Goal: Transaction & Acquisition: Purchase product/service

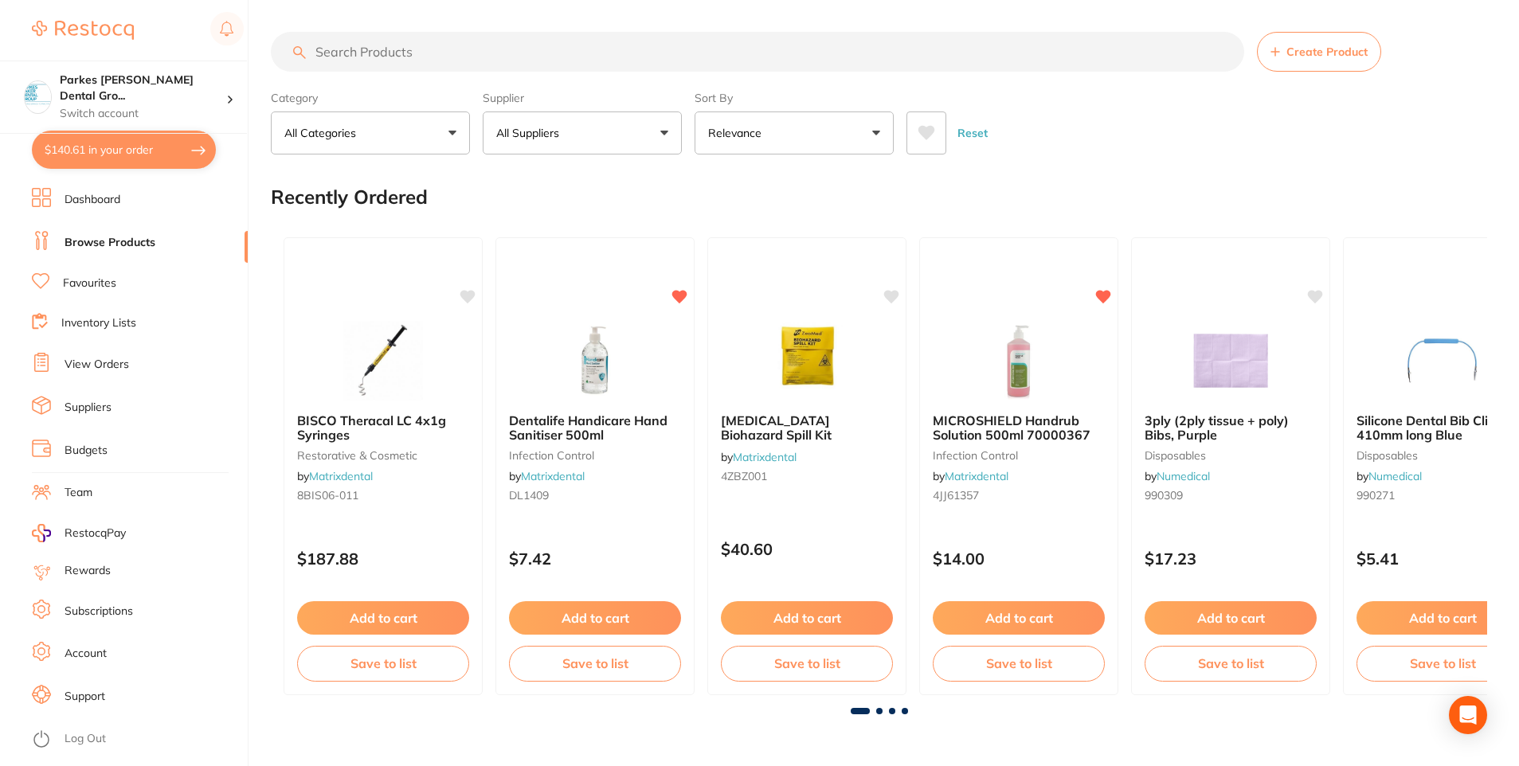
click at [410, 53] on input "search" at bounding box center [757, 52] width 973 height 40
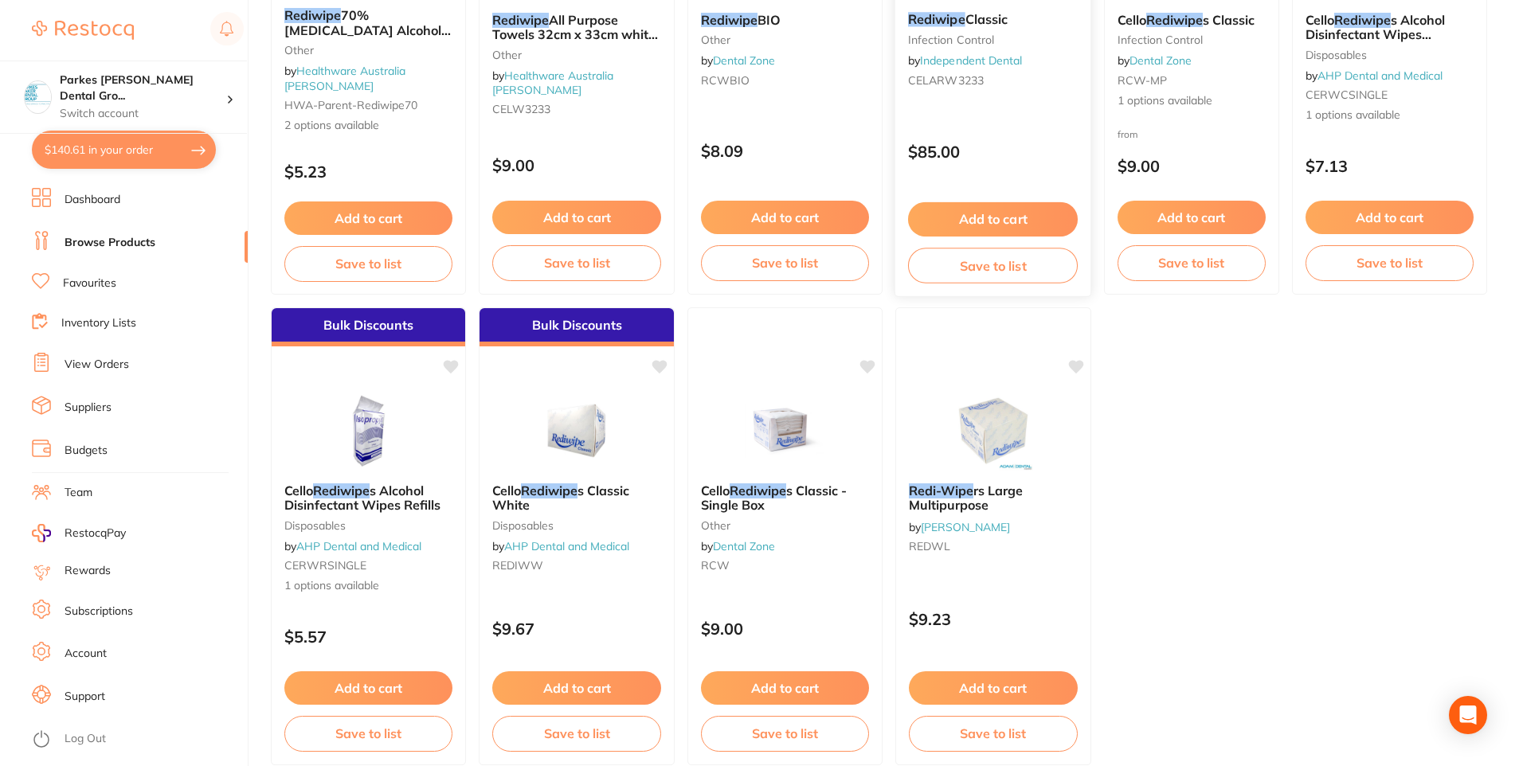
scroll to position [470, 0]
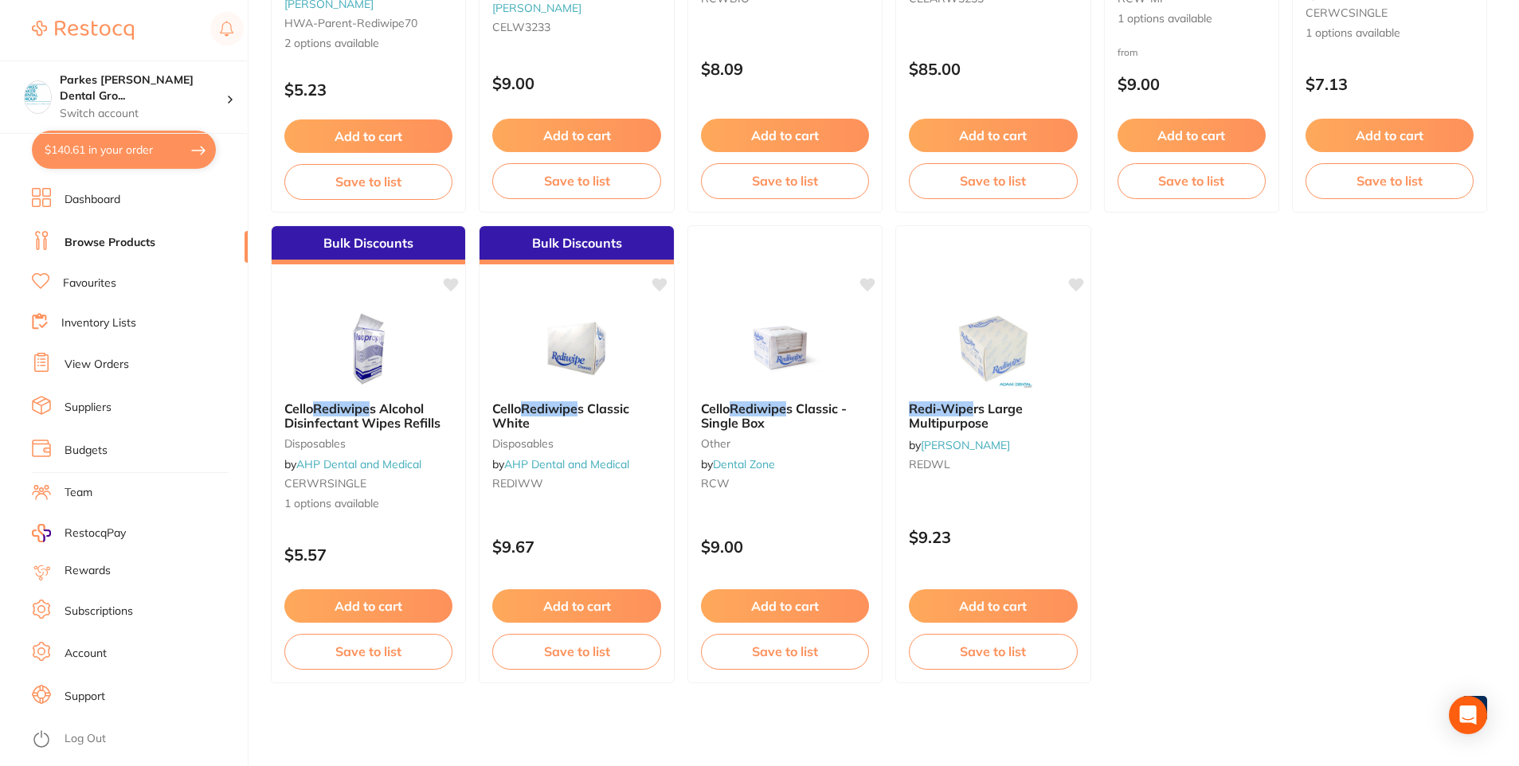
type input "rediwipe"
click at [149, 151] on button "$140.61 in your order" at bounding box center [124, 150] width 184 height 38
checkbox input "true"
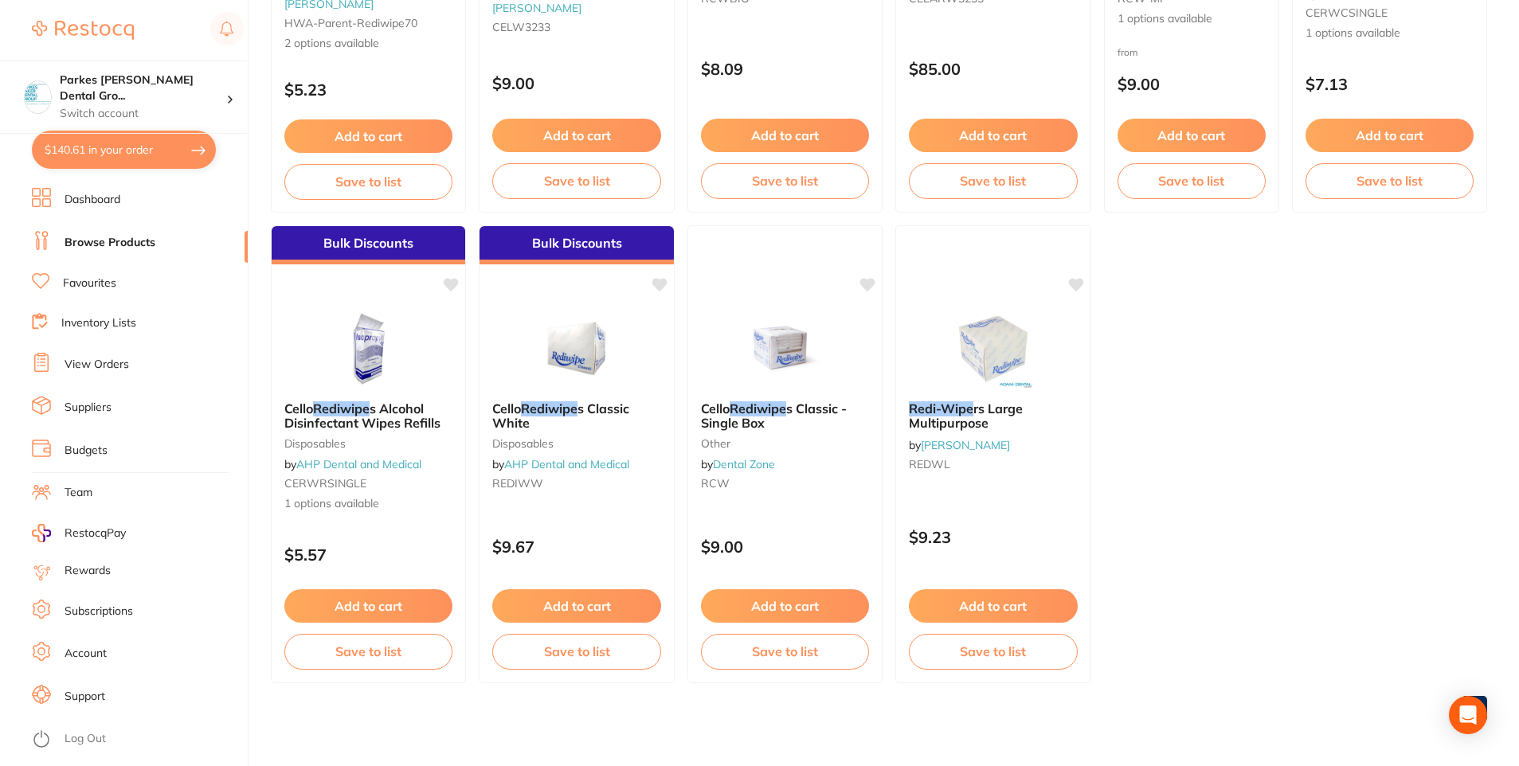
checkbox input "true"
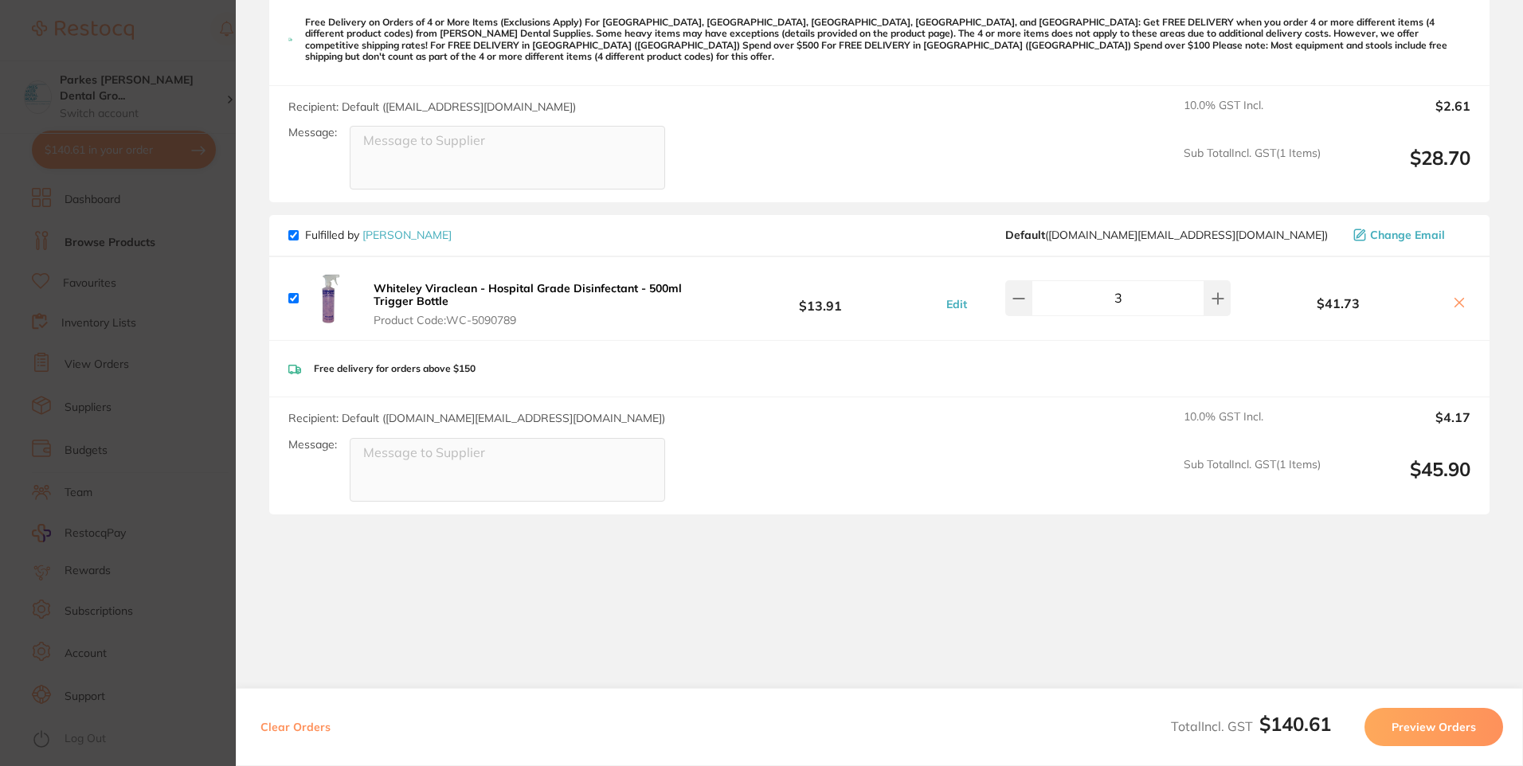
scroll to position [425, 0]
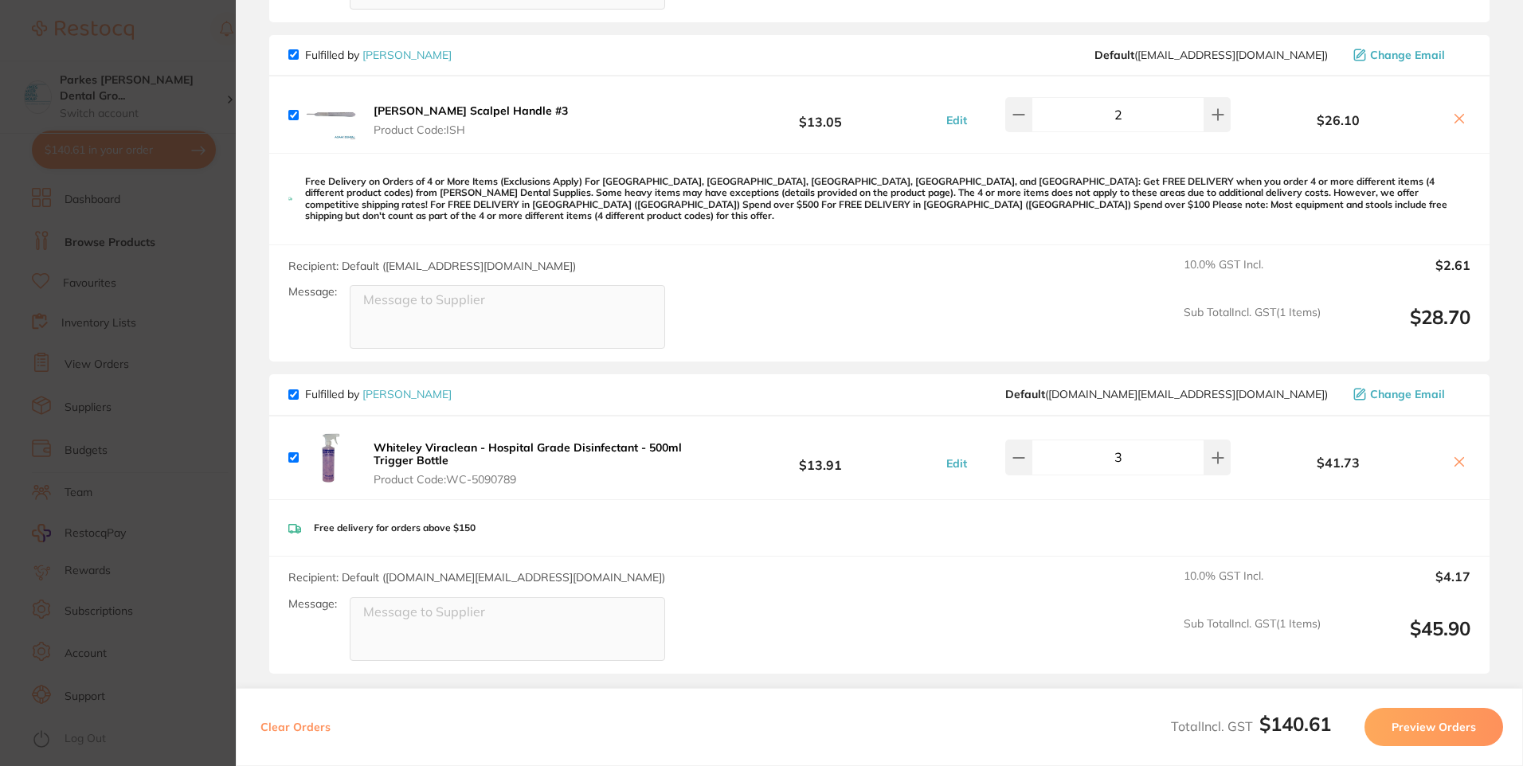
click at [155, 72] on section "Update RRP Set your pre negotiated price for this item. Item Agreed RRP (excl. …" at bounding box center [761, 383] width 1523 height 766
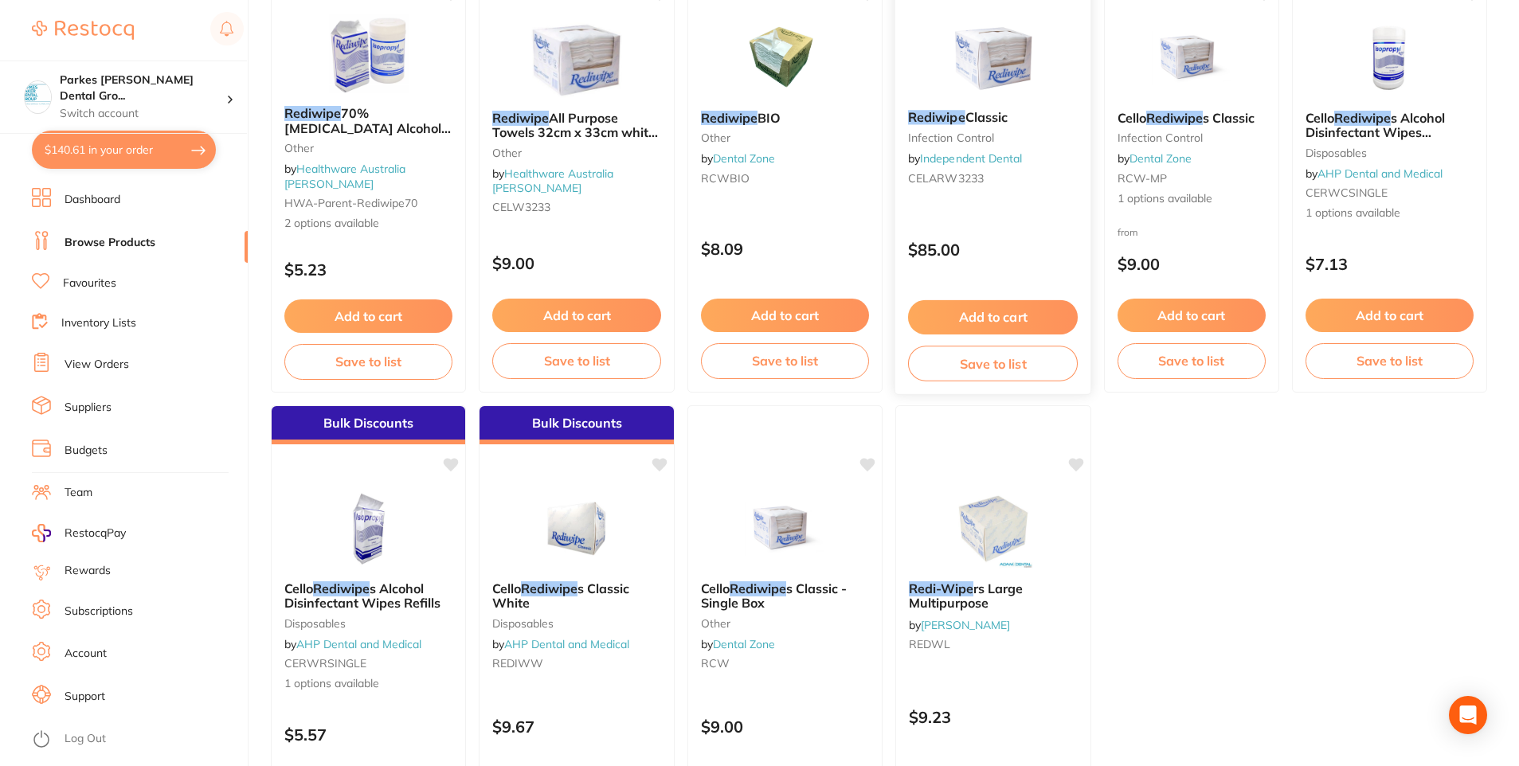
scroll to position [151, 0]
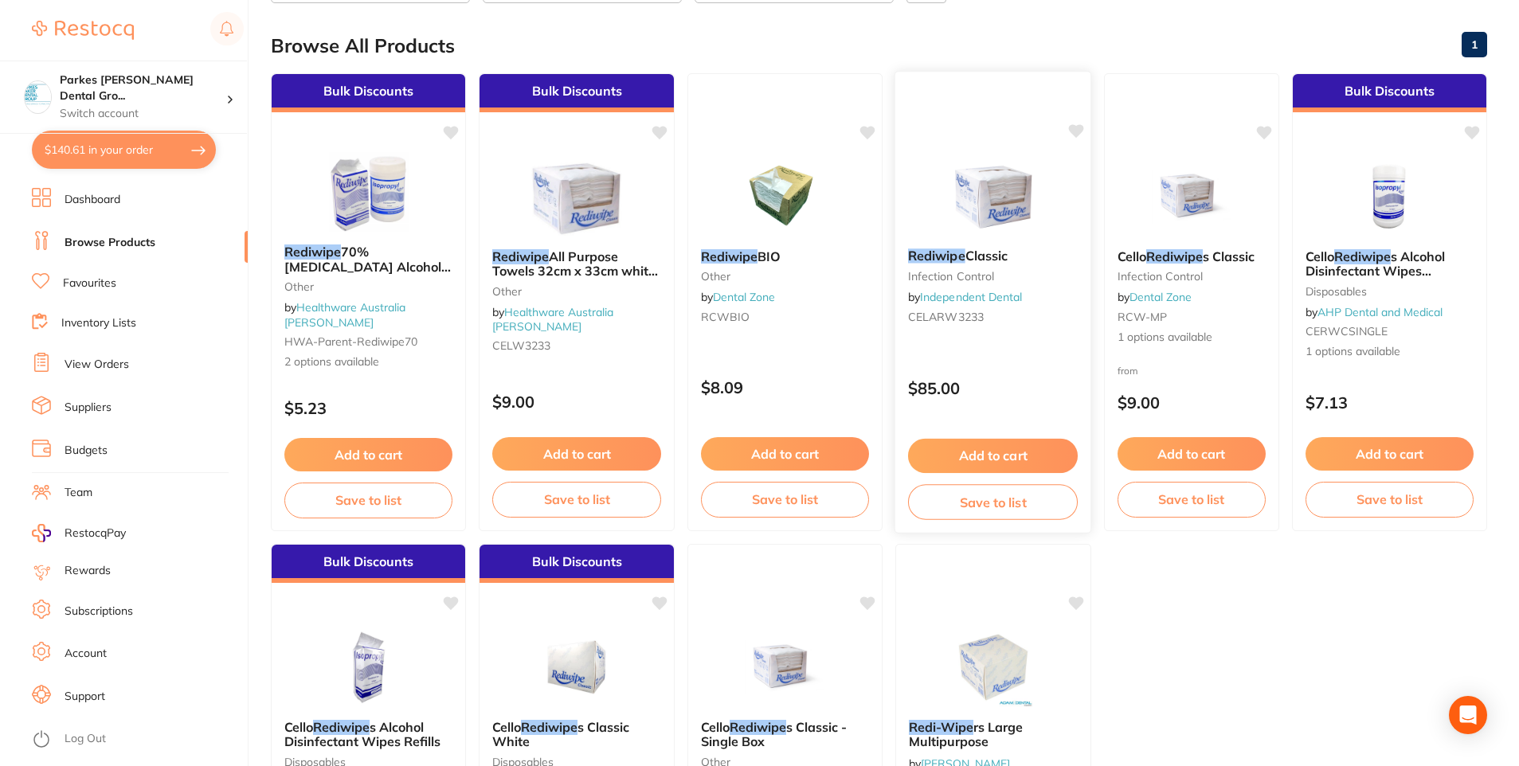
click at [998, 339] on div "Rediwipe Classic infection control by Independent Dental CELARW3233" at bounding box center [993, 289] width 196 height 107
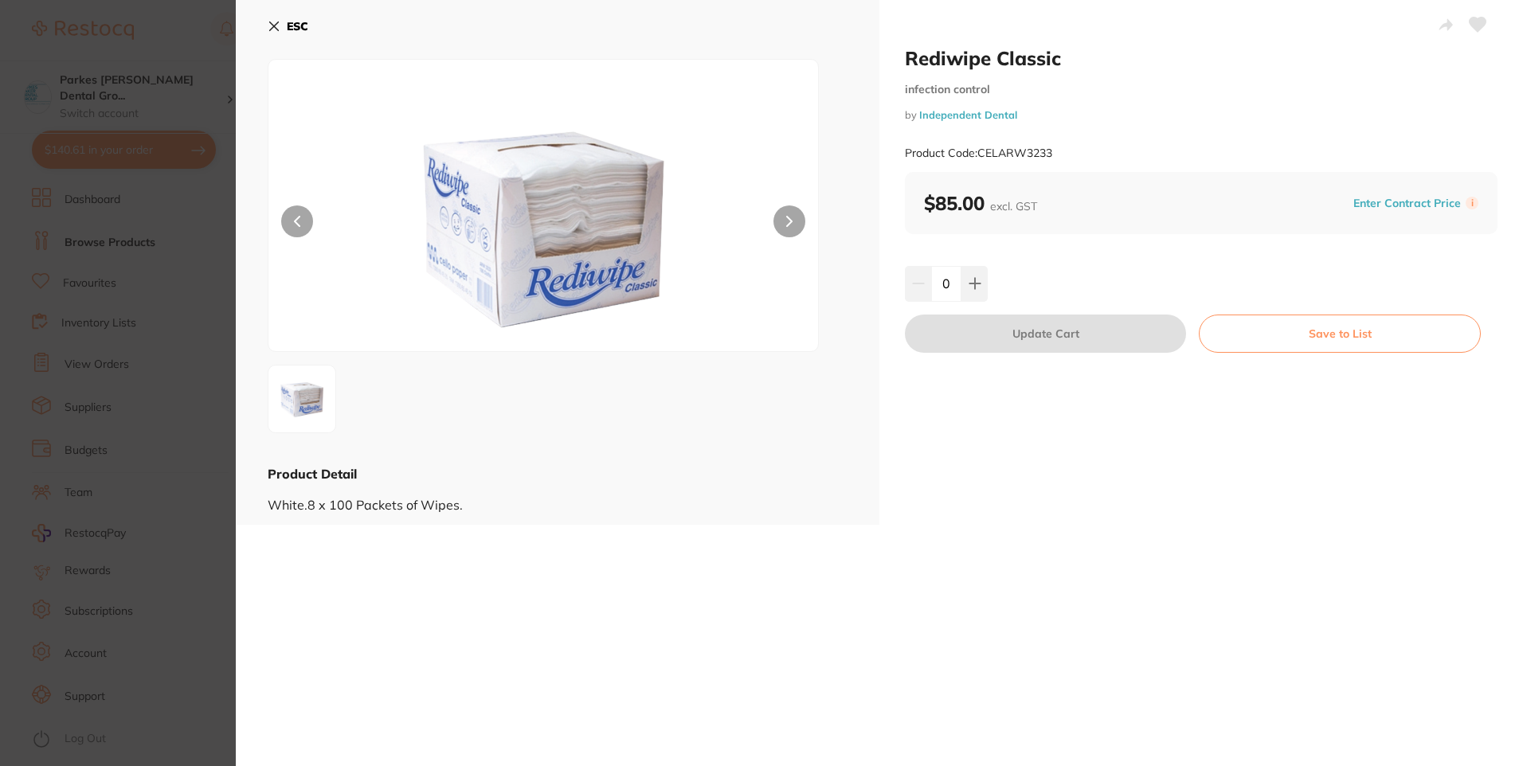
click at [276, 25] on icon at bounding box center [274, 26] width 9 height 9
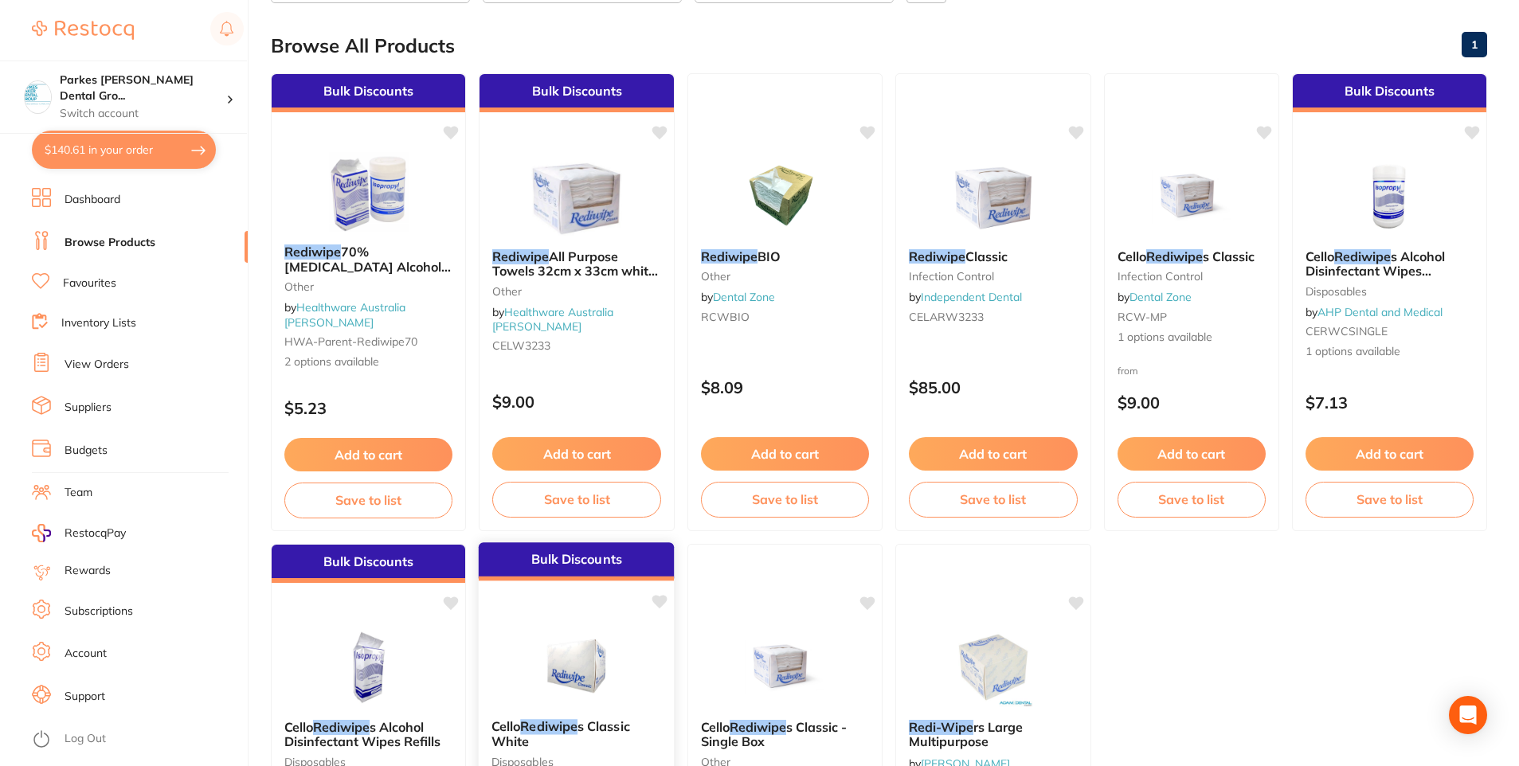
scroll to position [470, 0]
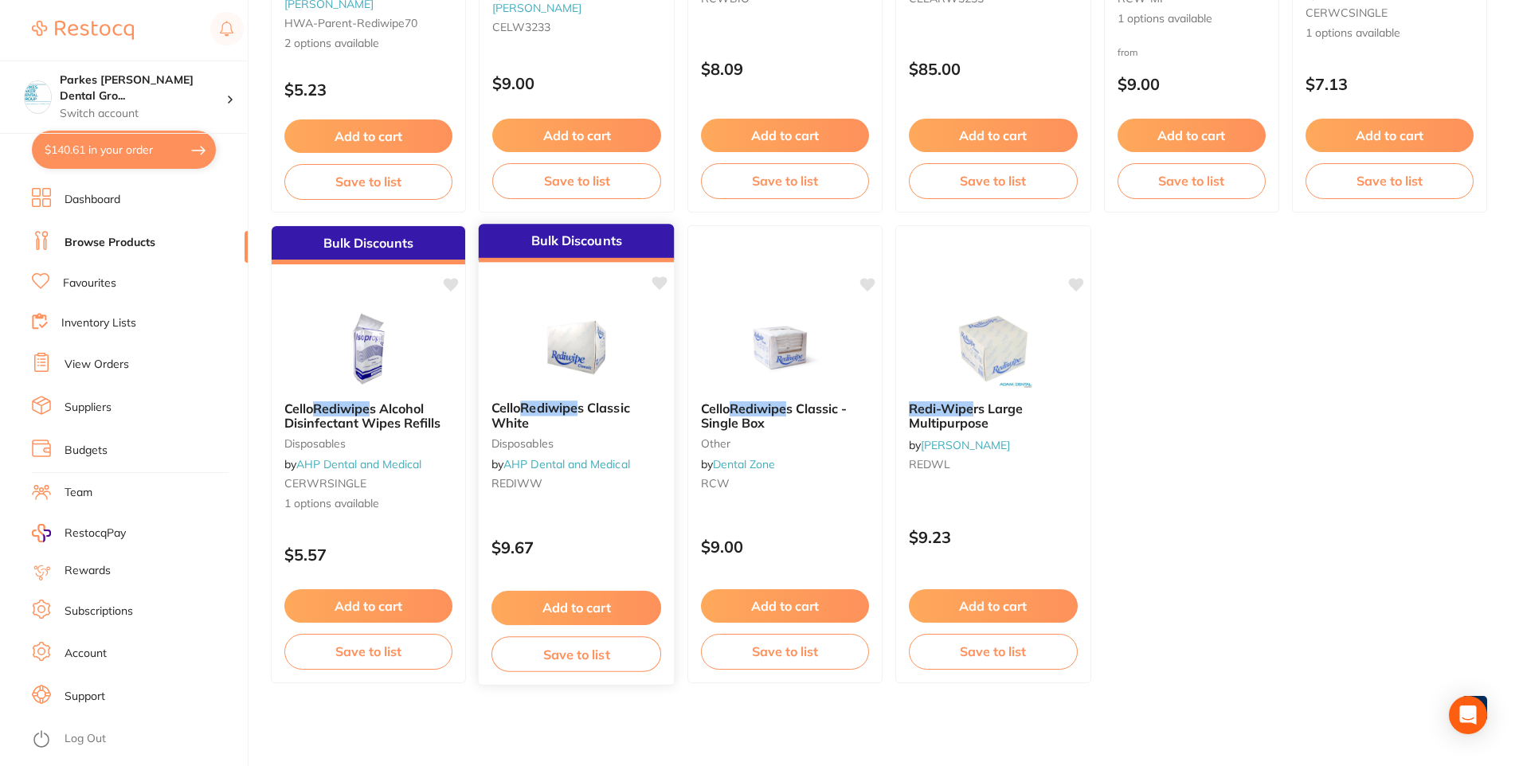
click at [619, 521] on div "Bulk Discounts Cello Rediwipe s Classic White disposables by AHP Dental and Med…" at bounding box center [577, 454] width 198 height 463
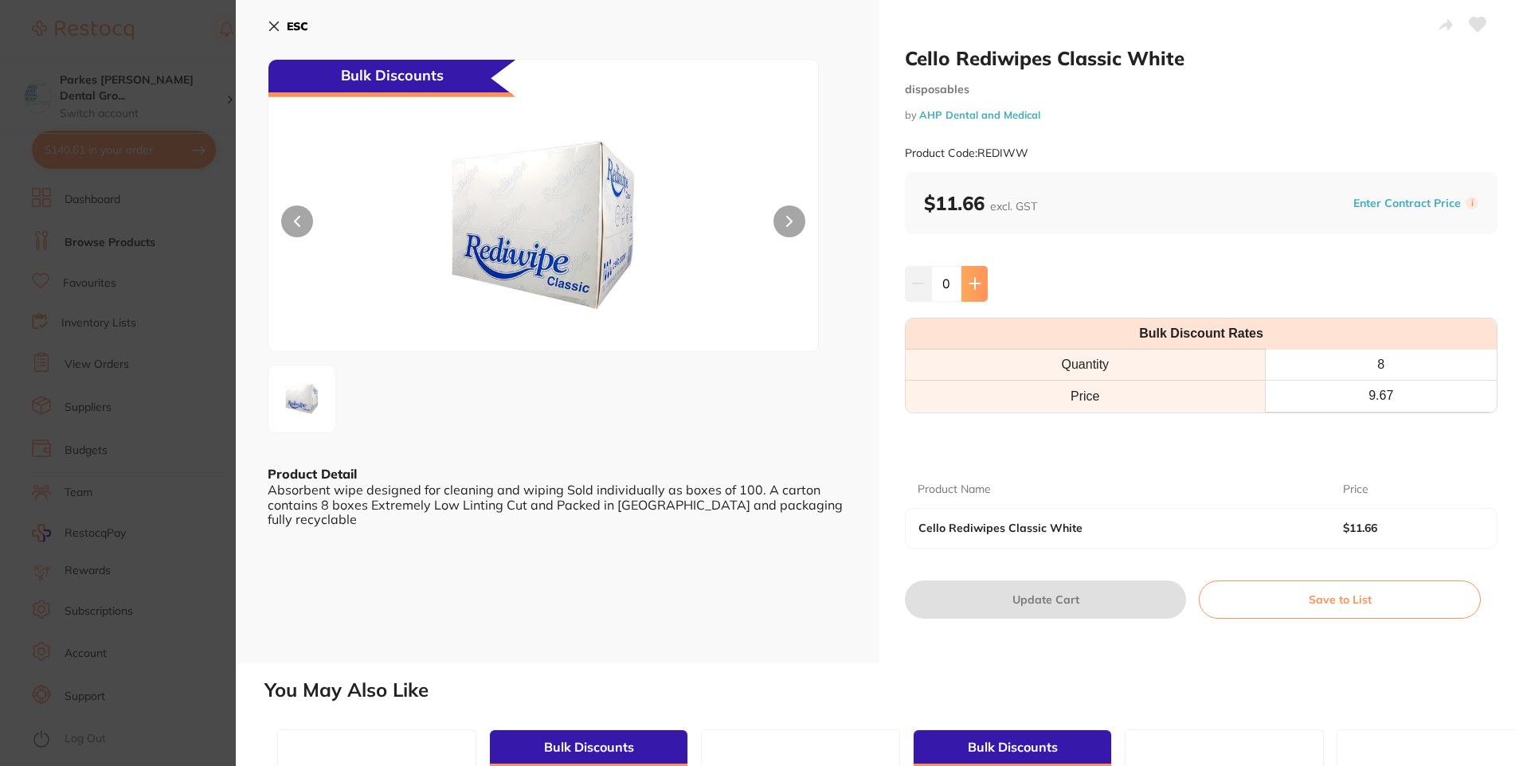
click at [985, 282] on button at bounding box center [974, 283] width 26 height 35
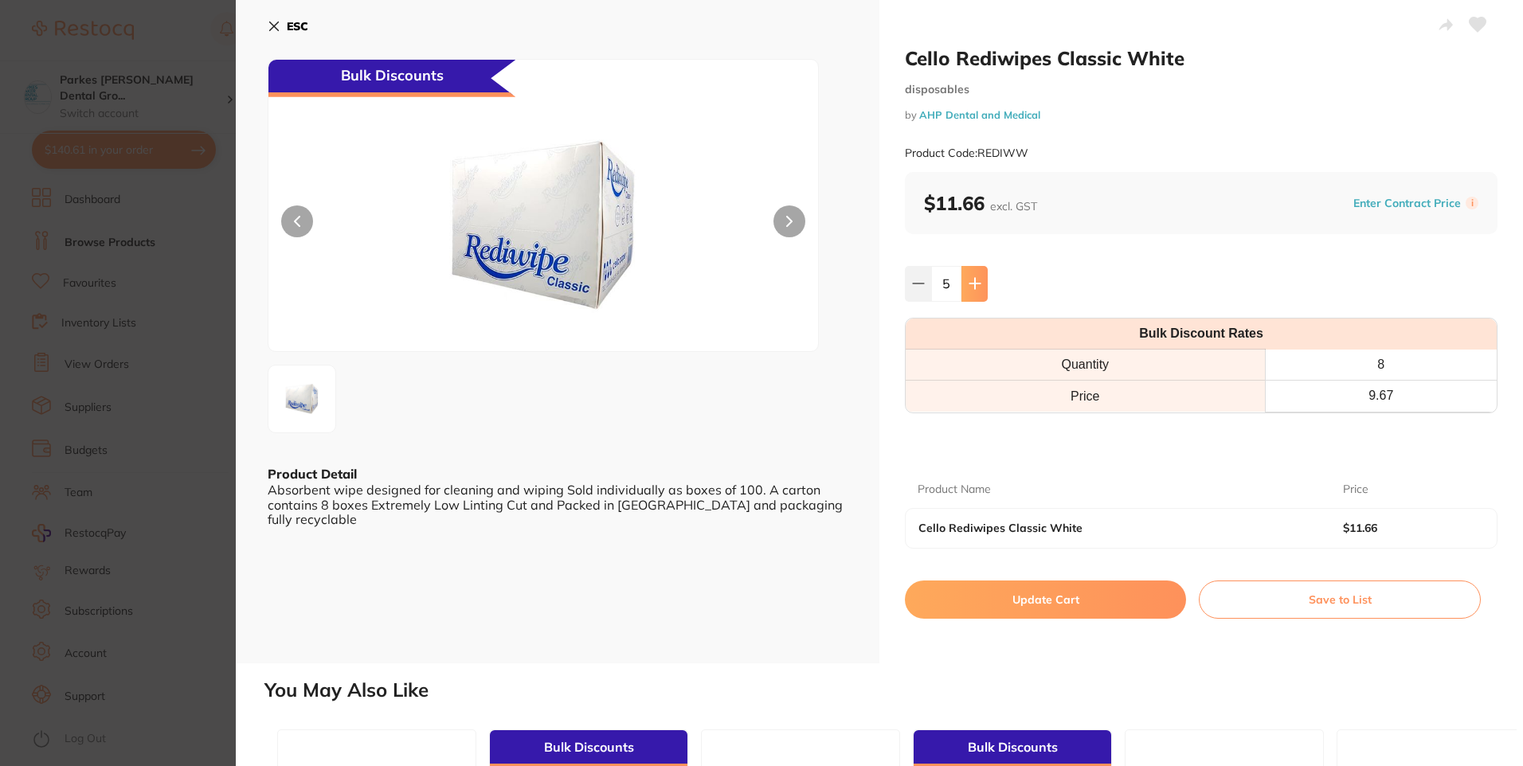
click at [985, 282] on button at bounding box center [974, 283] width 26 height 35
type input "8"
click at [1073, 597] on button "Update Cart" at bounding box center [1045, 600] width 281 height 38
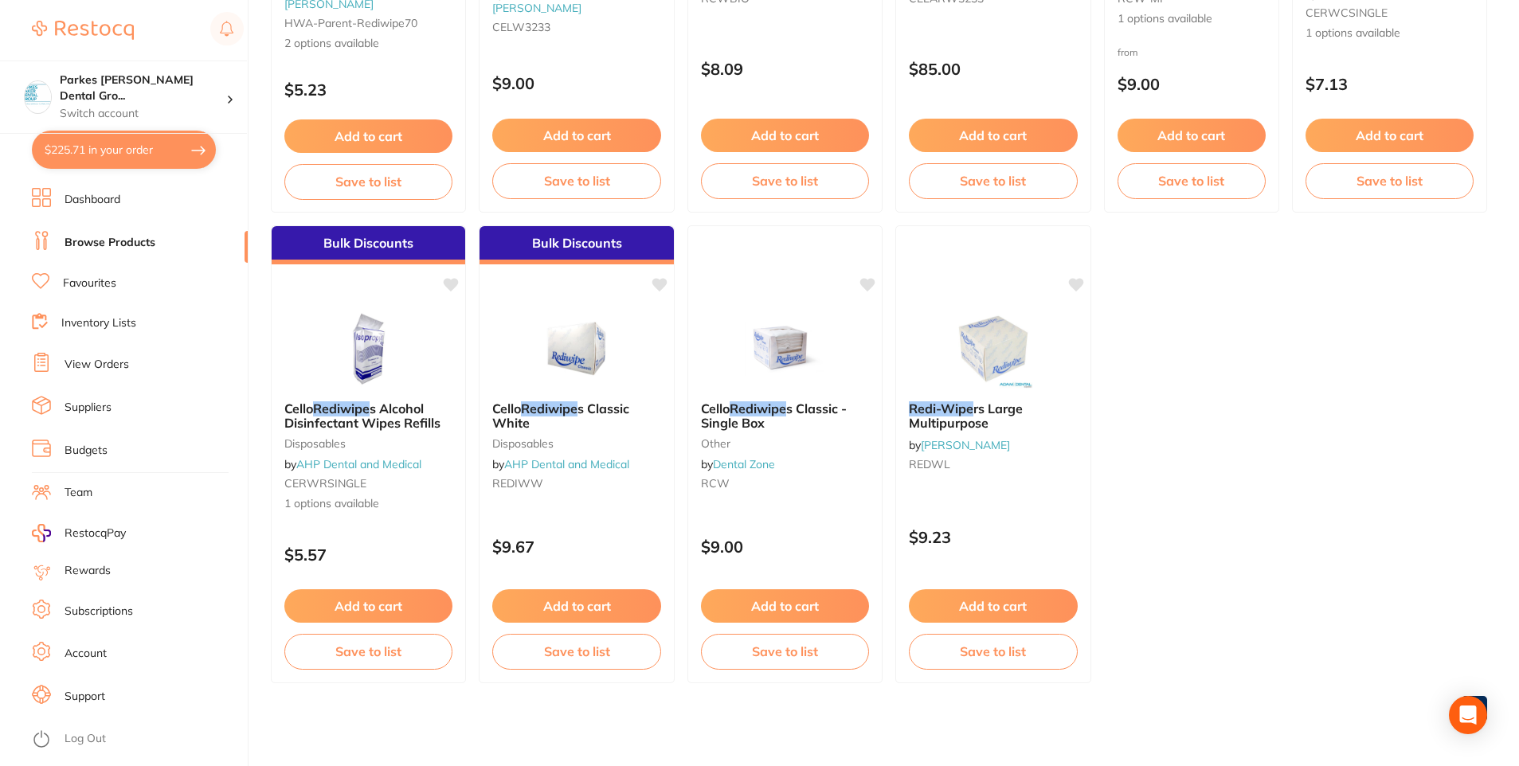
click at [123, 158] on button "$225.71 in your order" at bounding box center [124, 150] width 184 height 38
checkbox input "true"
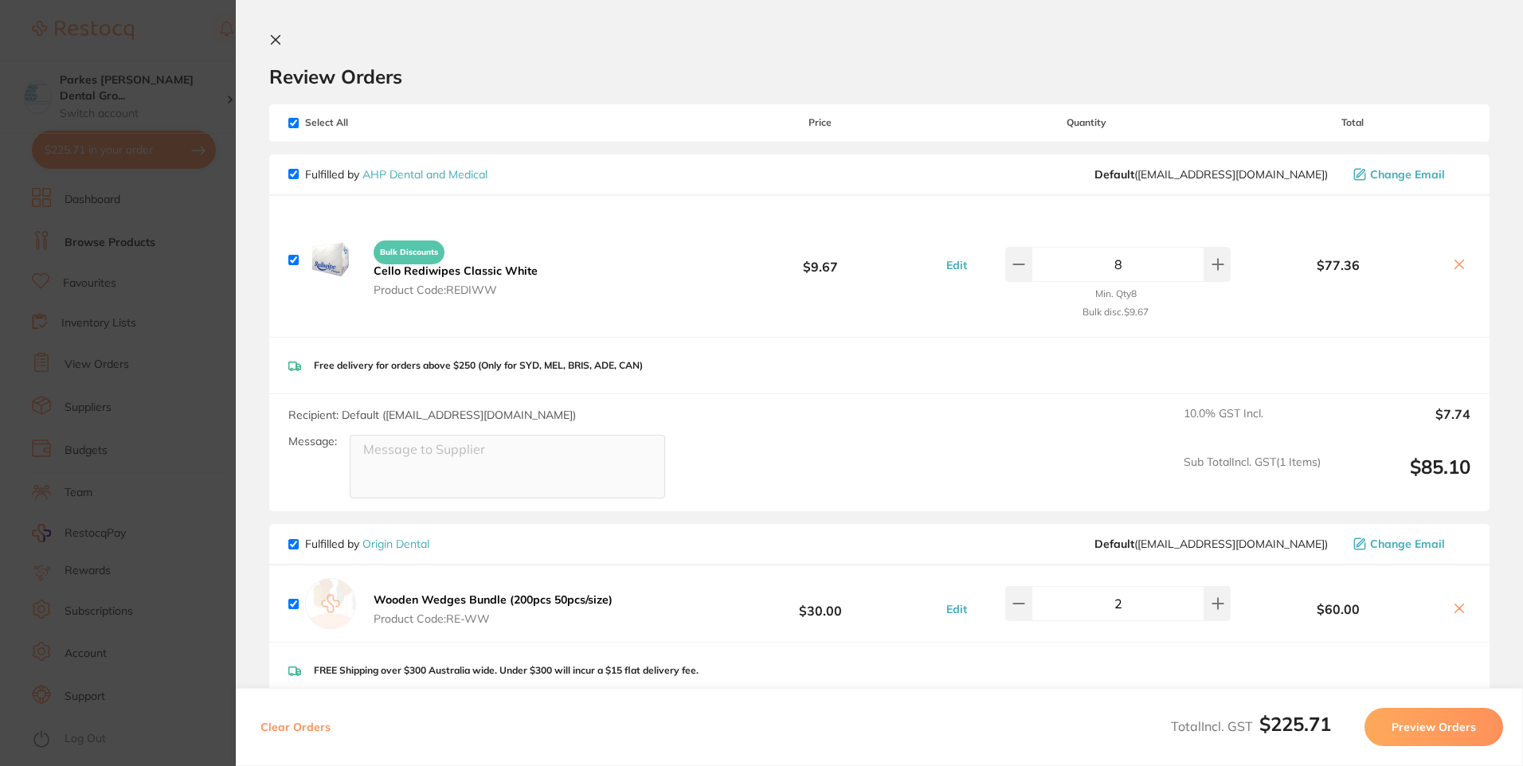
click at [191, 51] on section "Update RRP Set your pre negotiated price for this item. Item Agreed RRP (excl. …" at bounding box center [761, 383] width 1523 height 766
